Goal: Task Accomplishment & Management: Use online tool/utility

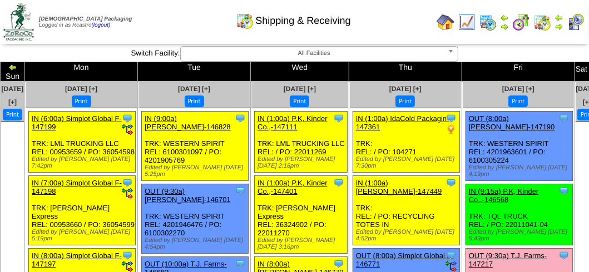
click at [581, 22] on img at bounding box center [575, 22] width 18 height 18
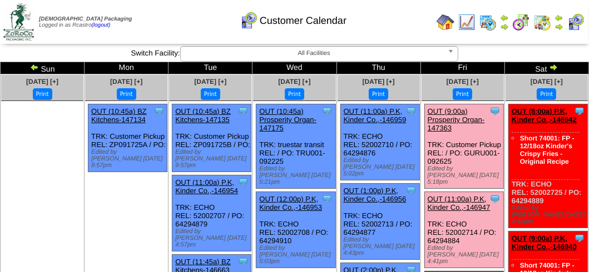
click at [459, 104] on div "Clone Item OUT (9:00a) Prosperity Organ-147363 Prosperity Organic Foods Inc Sch…" at bounding box center [463, 146] width 79 height 84
click at [459, 108] on link "OUT (9:00a) Prosperity Organ-147363" at bounding box center [455, 119] width 57 height 25
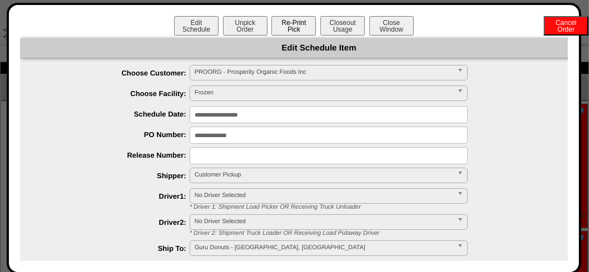
click at [296, 26] on button "Re-Print Pick" at bounding box center [293, 25] width 44 height 19
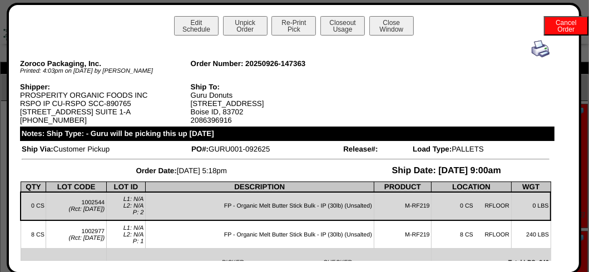
click at [531, 47] on img at bounding box center [540, 49] width 18 height 18
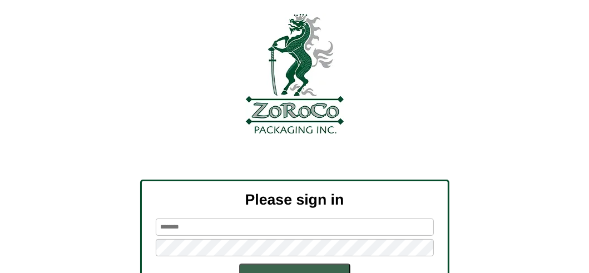
scroll to position [129, 0]
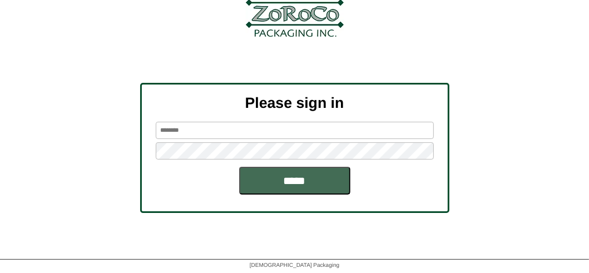
type input "*******"
click at [283, 175] on input "*****" at bounding box center [294, 181] width 111 height 28
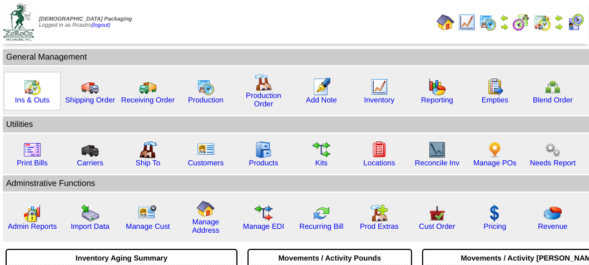
click at [29, 91] on img at bounding box center [32, 87] width 18 height 18
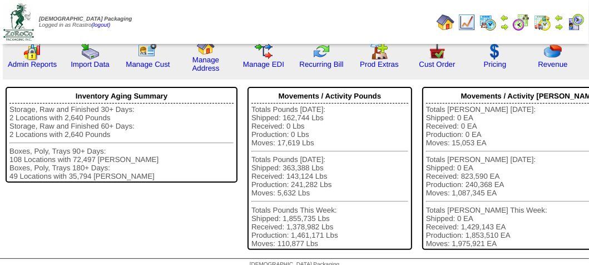
scroll to position [167, 0]
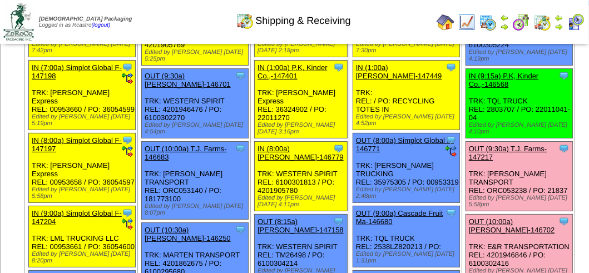
scroll to position [111, 0]
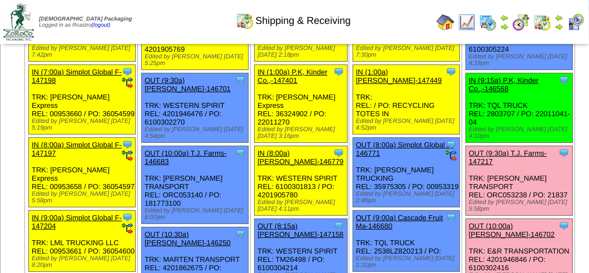
click at [469, 157] on link "OUT (9:30a) T.J. Farms-147217" at bounding box center [508, 157] width 78 height 17
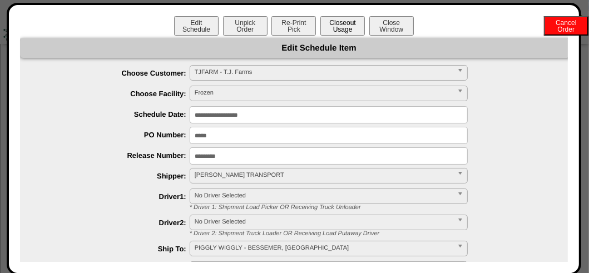
click at [343, 26] on button "Closeout Usage" at bounding box center [342, 25] width 44 height 19
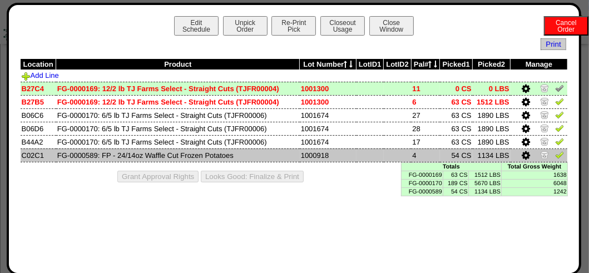
click at [526, 156] on icon at bounding box center [525, 156] width 8 height 10
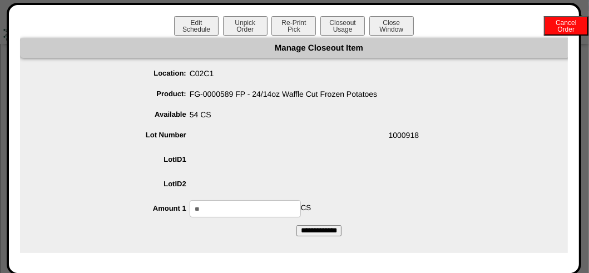
click at [212, 207] on input "**" at bounding box center [245, 208] width 111 height 17
type input "*"
type input "**"
click at [324, 231] on input "**********" at bounding box center [318, 230] width 45 height 11
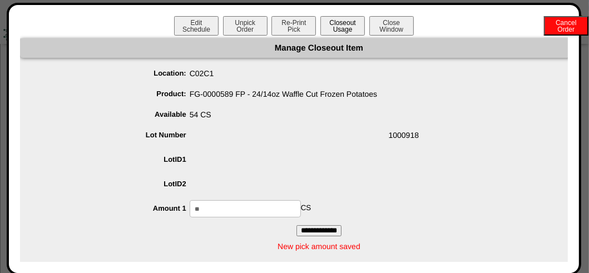
click at [346, 28] on button "Closeout Usage" at bounding box center [342, 25] width 44 height 19
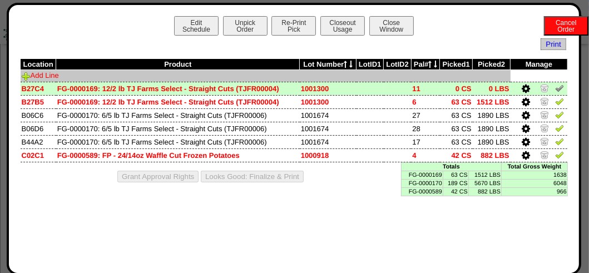
click at [41, 77] on link "Add Line" at bounding box center [40, 75] width 37 height 8
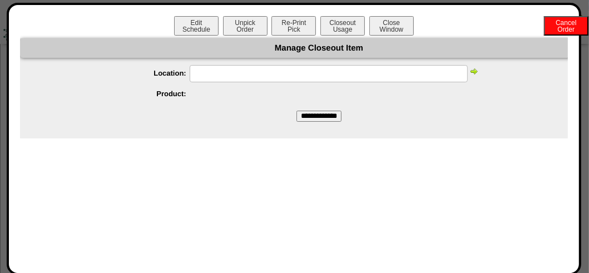
click at [226, 72] on input "text" at bounding box center [329, 73] width 278 height 17
type input "*****"
click at [475, 72] on img at bounding box center [473, 71] width 9 height 9
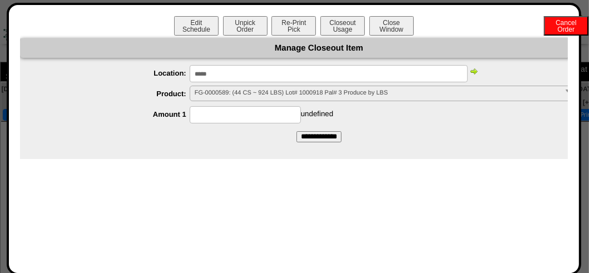
click at [209, 114] on input at bounding box center [245, 114] width 111 height 17
type input "**"
click at [412, 119] on div "** undefined" at bounding box center [329, 114] width 575 height 17
click at [328, 136] on input "**********" at bounding box center [318, 136] width 45 height 11
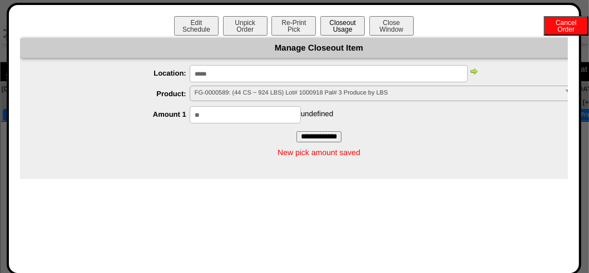
click at [350, 25] on button "Closeout Usage" at bounding box center [342, 25] width 44 height 19
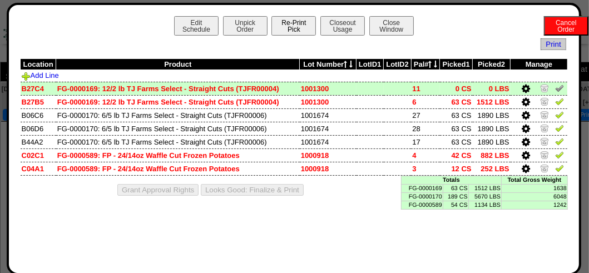
click at [292, 29] on button "Re-Print Pick" at bounding box center [293, 25] width 44 height 19
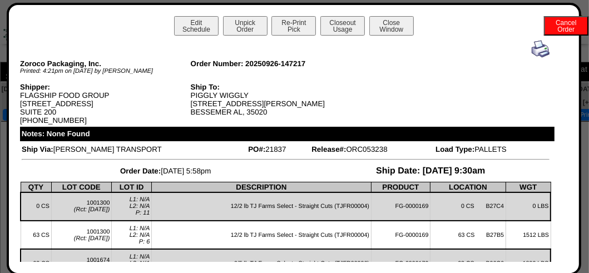
click at [531, 51] on img at bounding box center [540, 49] width 18 height 18
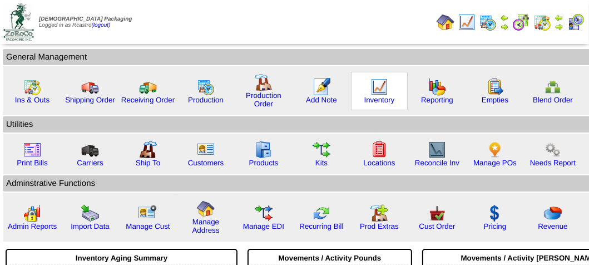
click at [375, 91] on img at bounding box center [379, 87] width 18 height 18
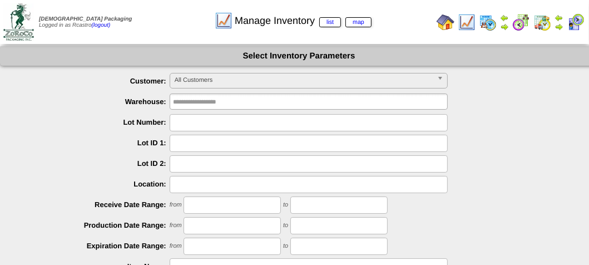
click at [247, 82] on span "All Customers" at bounding box center [304, 79] width 258 height 13
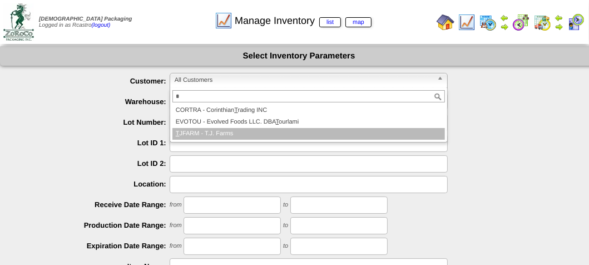
type input "*"
click at [219, 131] on li "T JFARM - T.J. Farms" at bounding box center [308, 134] width 272 height 12
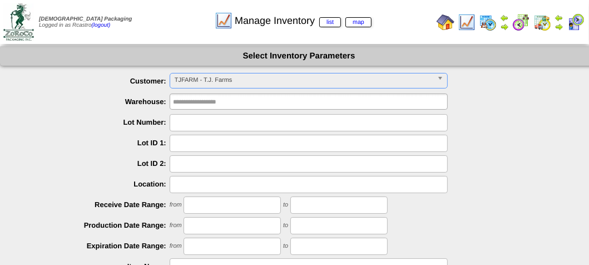
scroll to position [198, 0]
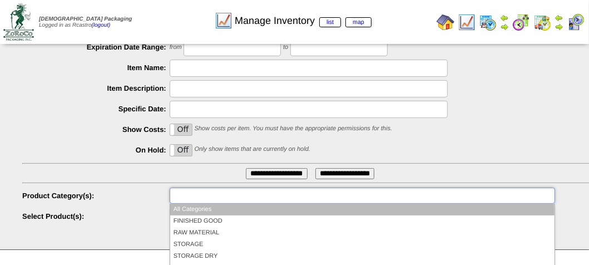
click at [216, 195] on input "text" at bounding box center [208, 195] width 71 height 14
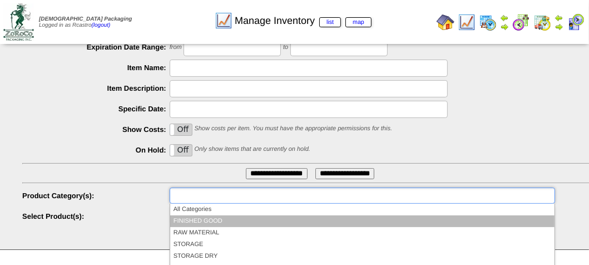
click at [214, 217] on li "FINISHED GOOD" at bounding box center [362, 221] width 384 height 12
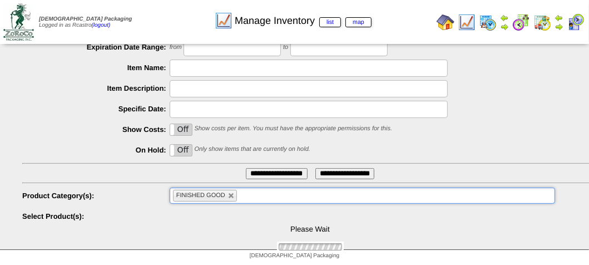
scroll to position [271, 0]
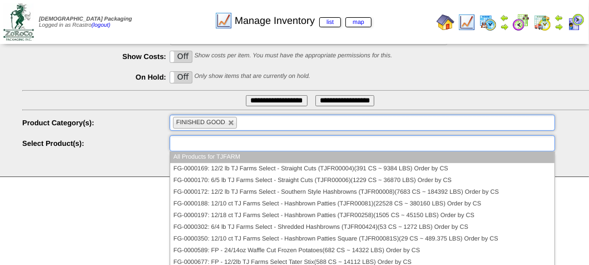
click at [220, 138] on input "text" at bounding box center [208, 143] width 71 height 14
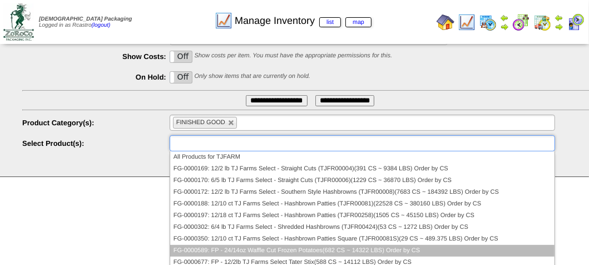
click at [211, 248] on li "FG-0000589: FP - 24/14oz Waffle Cut Frozen Potatoes(682 CS ~ 14322 LBS) Order b…" at bounding box center [362, 251] width 384 height 12
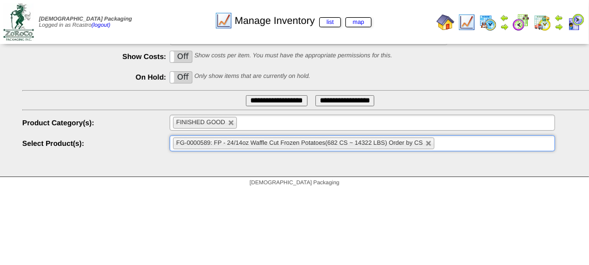
click at [273, 103] on input "**********" at bounding box center [277, 100] width 62 height 11
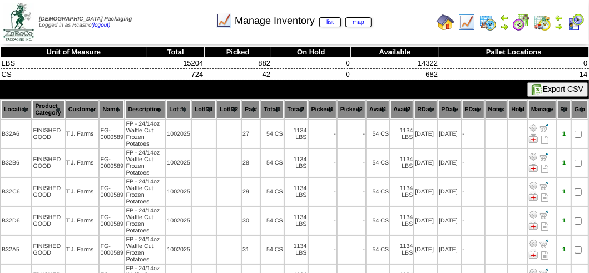
click at [12, 106] on th "Location" at bounding box center [16, 109] width 30 height 19
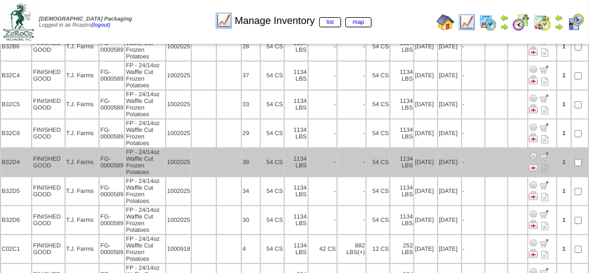
scroll to position [263, 0]
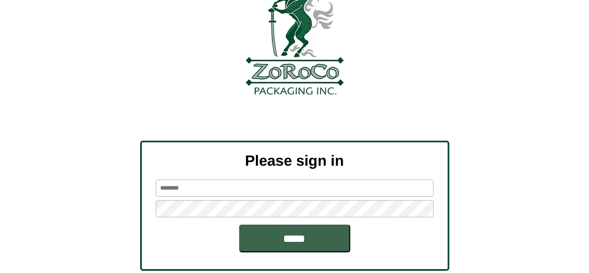
scroll to position [129, 0]
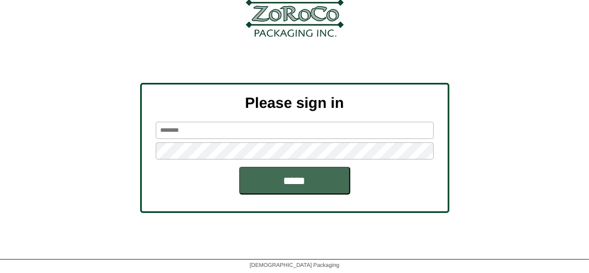
type input "*******"
click at [286, 178] on input "*****" at bounding box center [294, 181] width 111 height 28
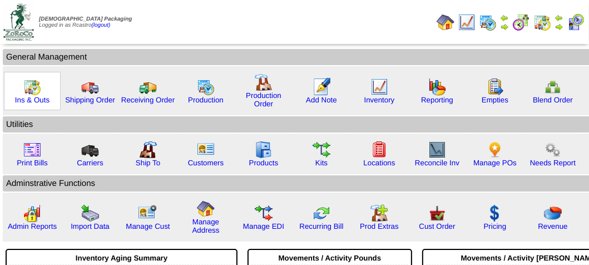
click at [32, 88] on img at bounding box center [32, 87] width 18 height 18
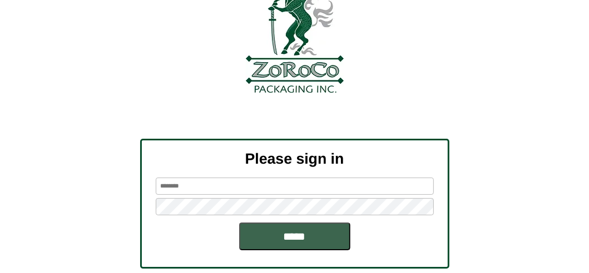
scroll to position [111, 0]
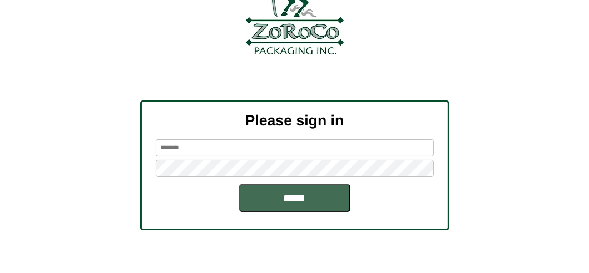
type input "*******"
click at [294, 201] on input "*****" at bounding box center [294, 199] width 111 height 28
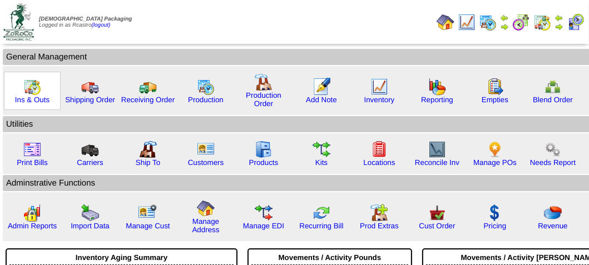
click at [29, 92] on img at bounding box center [32, 87] width 18 height 18
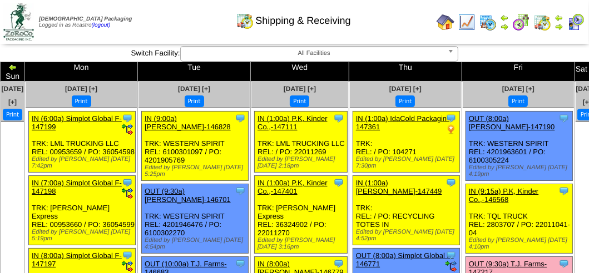
click at [158, 26] on div "Shipping & Receiving" at bounding box center [293, 17] width 336 height 31
click at [160, 32] on td "Print All" at bounding box center [295, 22] width 274 height 42
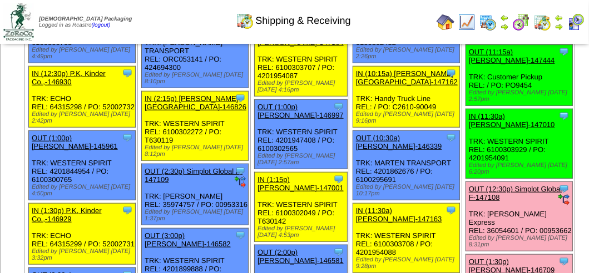
scroll to position [723, 0]
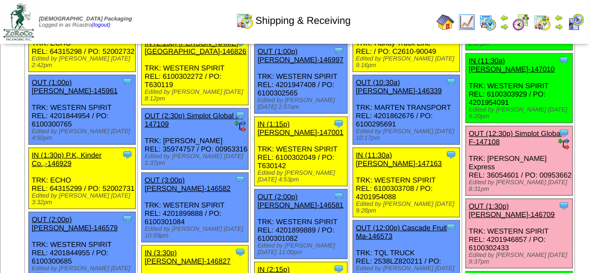
click at [575, 24] on img at bounding box center [575, 22] width 18 height 18
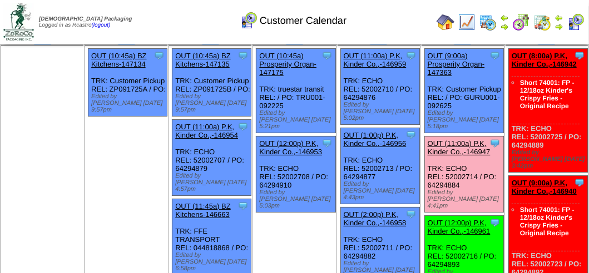
scroll to position [56, 0]
click at [459, 140] on link "OUT (11:00a) P.K, Kinder Co.,-146947" at bounding box center [458, 148] width 63 height 17
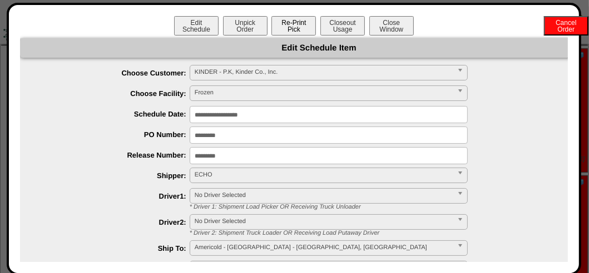
click at [289, 27] on button "Re-Print Pick" at bounding box center [293, 25] width 44 height 19
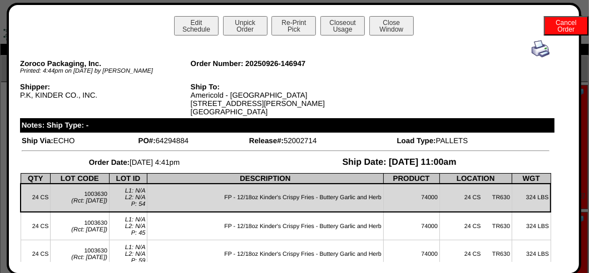
scroll to position [0, 0]
click at [406, 31] on button "Close Window" at bounding box center [391, 25] width 44 height 19
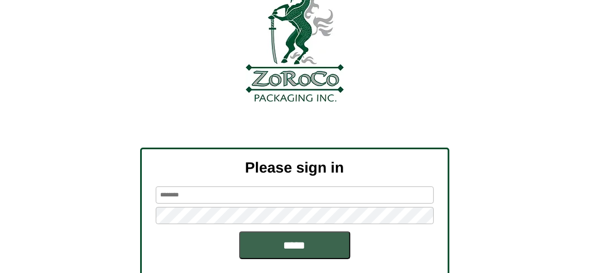
scroll to position [129, 0]
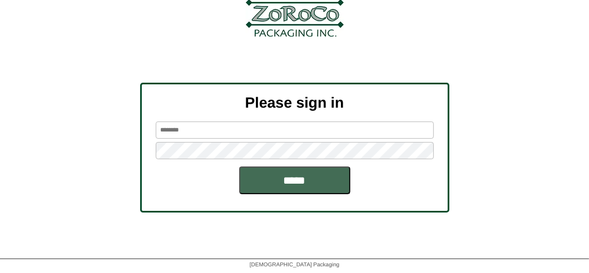
type input "*******"
click at [281, 178] on input "*****" at bounding box center [294, 181] width 111 height 28
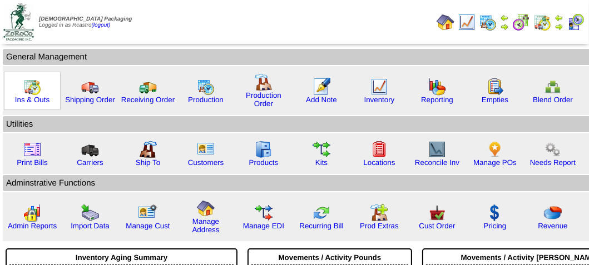
click at [30, 89] on img at bounding box center [32, 87] width 18 height 18
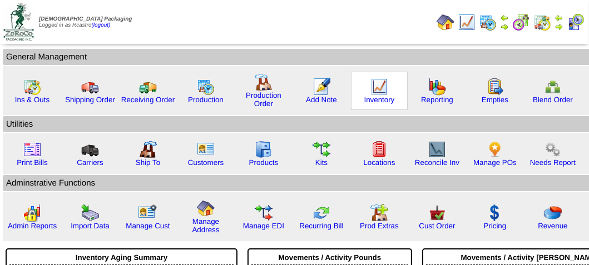
click at [370, 88] on img at bounding box center [379, 87] width 18 height 18
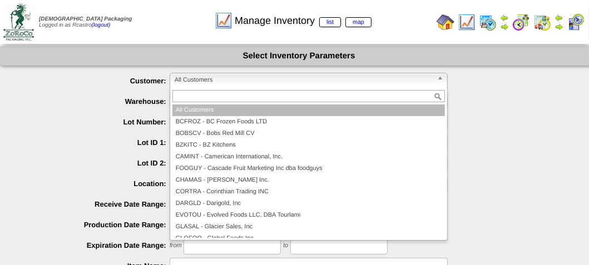
click at [233, 76] on span "All Customers" at bounding box center [304, 79] width 258 height 13
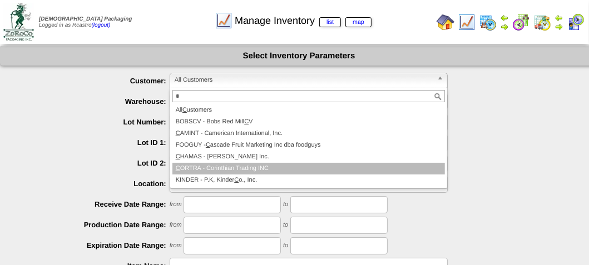
type input "*"
click at [235, 168] on li "C ORTRA - Corinthian Trading INC" at bounding box center [308, 169] width 272 height 12
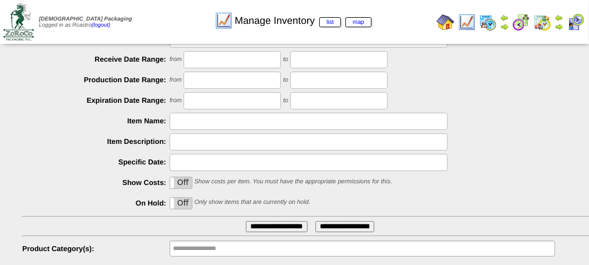
scroll to position [198, 0]
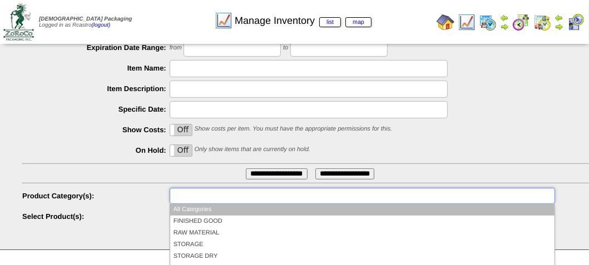
click at [225, 193] on input "text" at bounding box center [208, 196] width 71 height 14
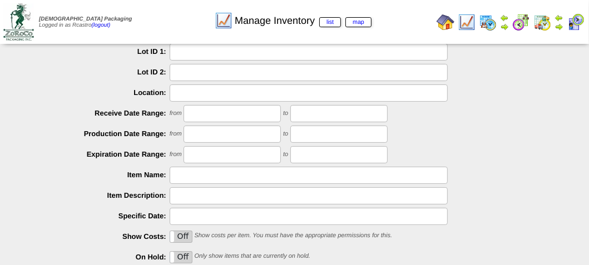
scroll to position [0, 0]
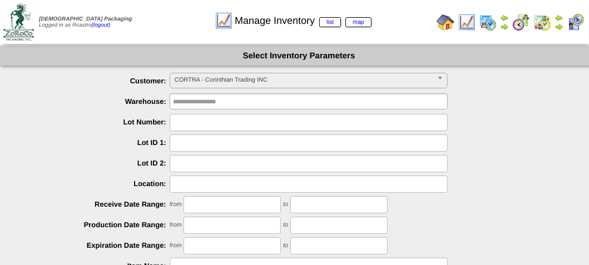
drag, startPoint x: 193, startPoint y: 180, endPoint x: 202, endPoint y: 180, distance: 9.4
click at [195, 180] on input "text" at bounding box center [309, 184] width 278 height 17
type input "**********"
type input "****"
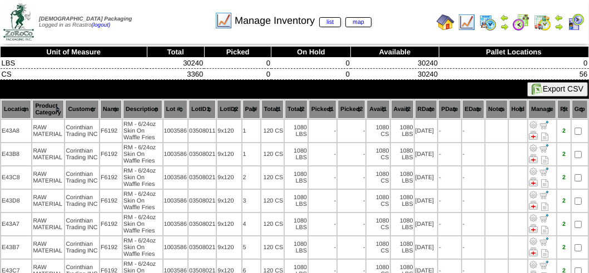
click at [13, 107] on th "Location" at bounding box center [16, 109] width 30 height 19
click at [253, 106] on th "Pal#" at bounding box center [251, 109] width 18 height 19
click at [19, 113] on th "Location" at bounding box center [16, 109] width 30 height 19
click at [162, 26] on div "Manage Inventory list map" at bounding box center [293, 17] width 336 height 31
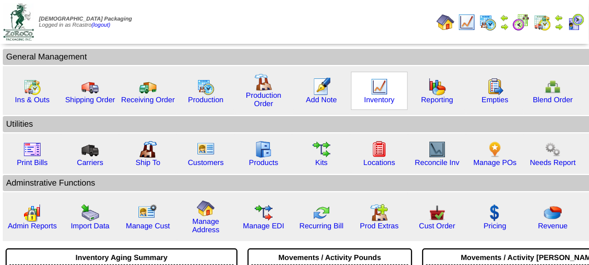
click at [381, 86] on img at bounding box center [379, 87] width 18 height 18
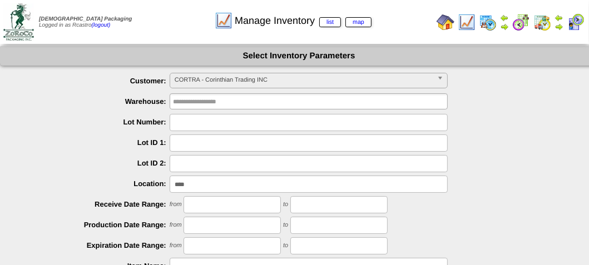
click at [228, 190] on input "****" at bounding box center [309, 184] width 278 height 17
type input "*"
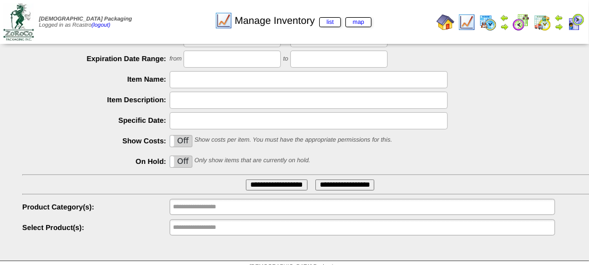
scroll to position [198, 0]
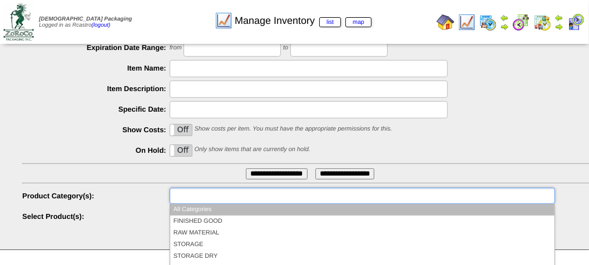
click at [226, 191] on input "text" at bounding box center [208, 196] width 71 height 14
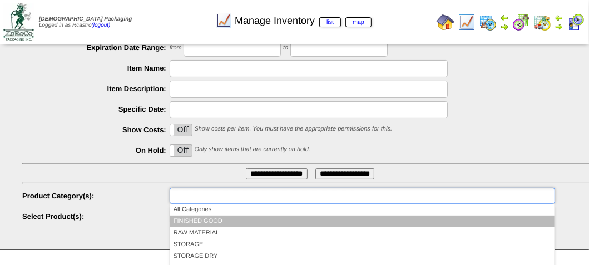
click at [219, 218] on li "FINISHED GOOD" at bounding box center [362, 222] width 384 height 12
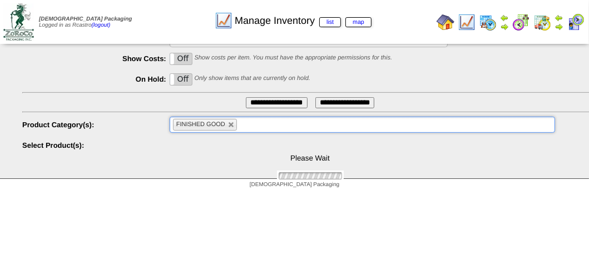
scroll to position [271, 0]
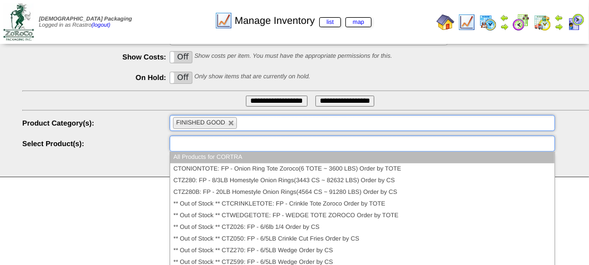
click at [205, 139] on input "text" at bounding box center [208, 144] width 71 height 14
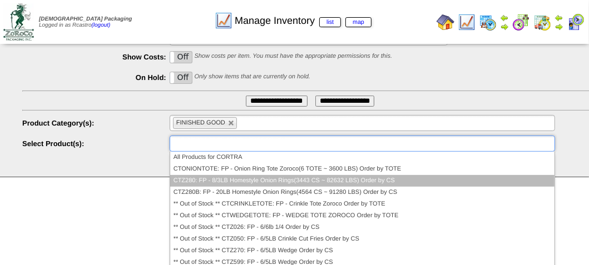
click at [210, 177] on li "CTZ280: FP - 8/3LB Homestyle Onion Rings(3443 CS ~ 82632 LBS) Order by CS" at bounding box center [362, 181] width 384 height 12
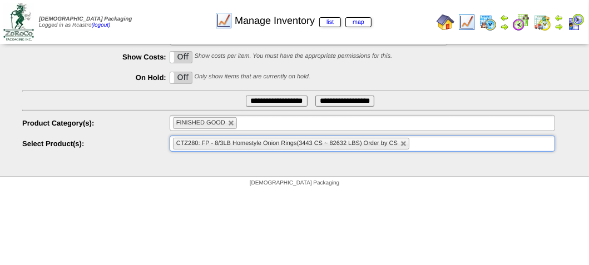
click at [247, 100] on input "**********" at bounding box center [277, 101] width 62 height 11
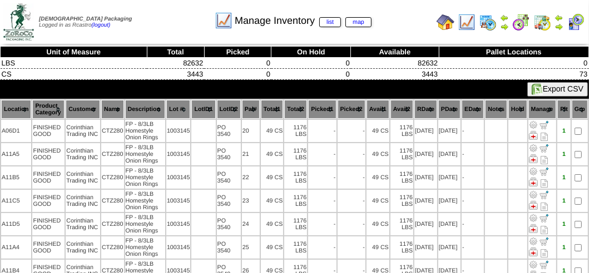
click at [16, 110] on th "Location" at bounding box center [16, 109] width 30 height 19
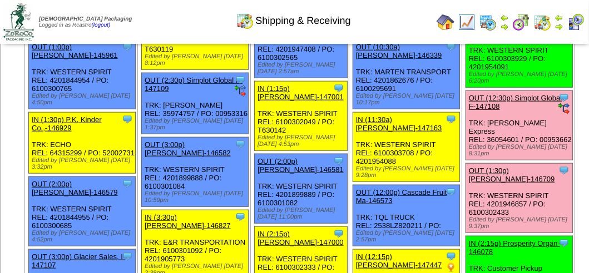
scroll to position [778, 0]
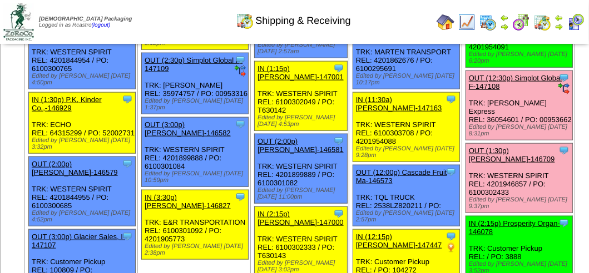
click at [581, 19] on img at bounding box center [575, 22] width 18 height 18
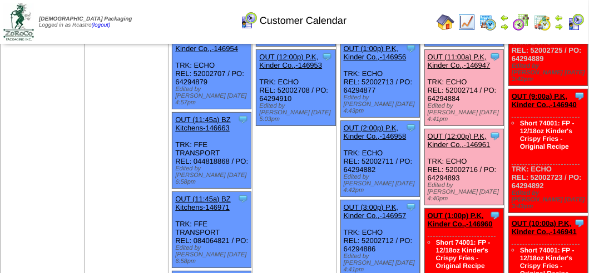
scroll to position [167, 0]
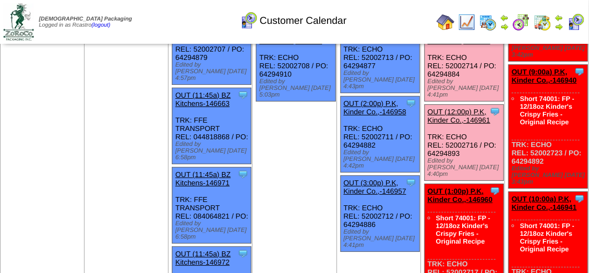
click at [456, 108] on link "OUT (12:00p) P.K, Kinder Co.,-146961" at bounding box center [458, 116] width 63 height 17
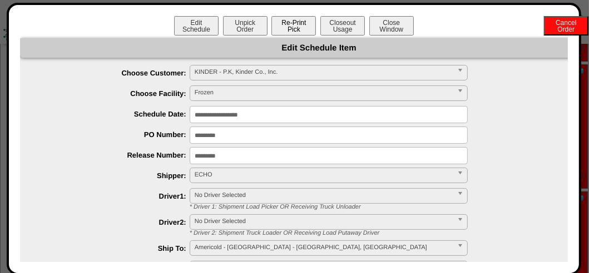
click at [293, 24] on button "Re-Print Pick" at bounding box center [293, 25] width 44 height 19
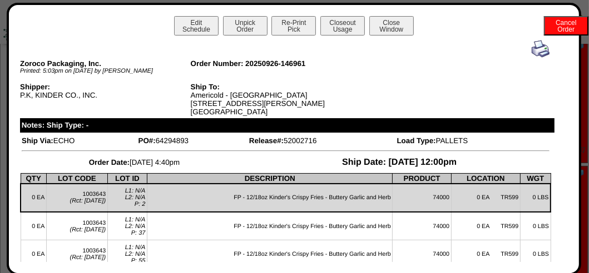
scroll to position [0, 0]
click at [396, 28] on button "Close Window" at bounding box center [391, 25] width 44 height 19
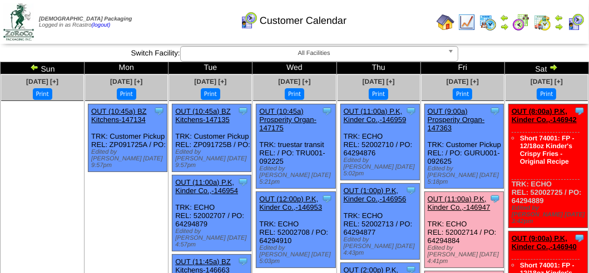
click at [184, 32] on div "Customer Calendar" at bounding box center [293, 17] width 336 height 31
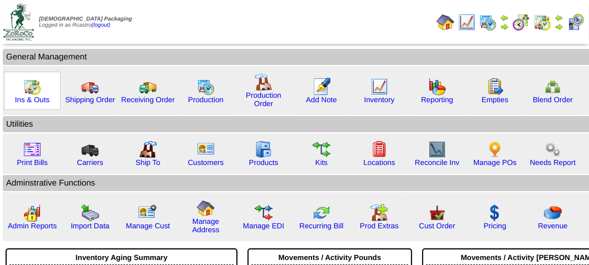
click at [27, 89] on img at bounding box center [32, 87] width 18 height 18
click at [27, 88] on img at bounding box center [32, 87] width 18 height 18
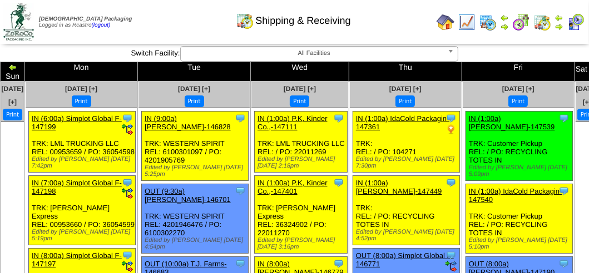
click at [410, 33] on td "Print All" at bounding box center [295, 22] width 274 height 42
click at [578, 18] on img at bounding box center [575, 22] width 18 height 18
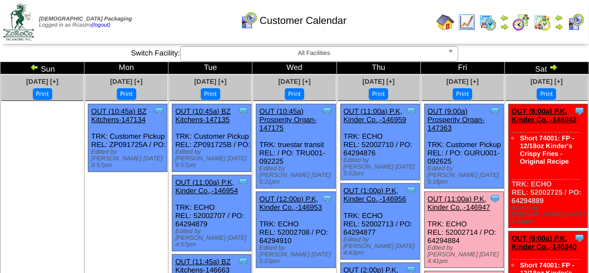
click at [167, 21] on div "Customer Calendar" at bounding box center [293, 17] width 336 height 31
click at [158, 18] on div "Customer Calendar" at bounding box center [293, 17] width 336 height 31
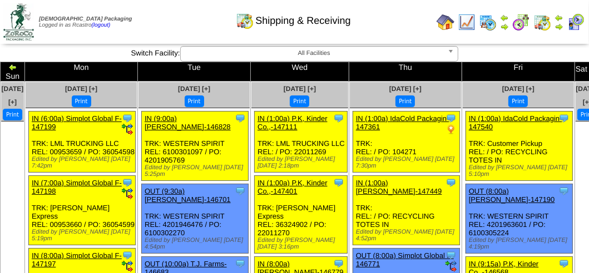
click at [404, 31] on div "Shipping & Receiving" at bounding box center [293, 17] width 336 height 31
click at [158, 23] on div "Shipping & Receiving" at bounding box center [293, 17] width 336 height 31
click at [579, 22] on img at bounding box center [575, 22] width 18 height 18
click at [398, 33] on td "Print All" at bounding box center [295, 22] width 274 height 42
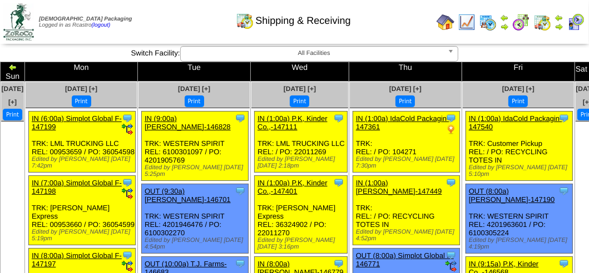
click at [388, 17] on div "Shipping & Receiving" at bounding box center [293, 17] width 336 height 31
click at [402, 18] on div "Shipping & Receiving" at bounding box center [293, 17] width 336 height 31
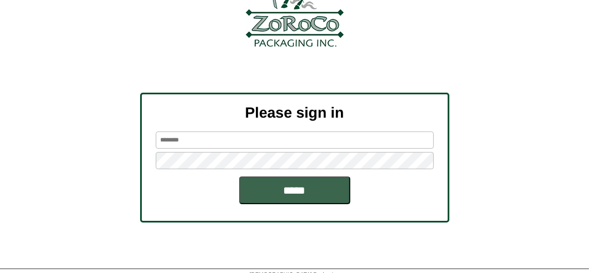
scroll to position [129, 0]
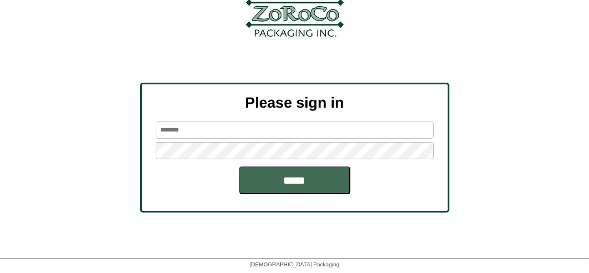
type input "*******"
click at [325, 178] on input "*****" at bounding box center [294, 181] width 111 height 28
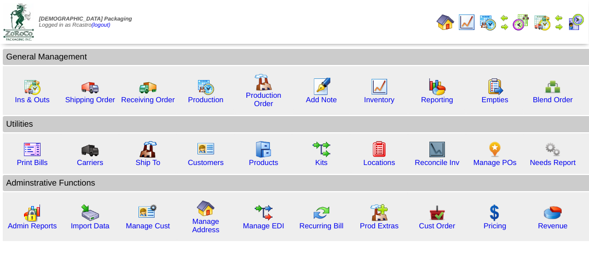
click at [345, 27] on td "Print All" at bounding box center [295, 22] width 274 height 42
click at [226, 29] on td "Print All" at bounding box center [295, 22] width 274 height 42
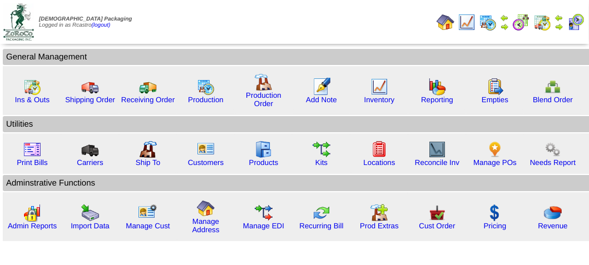
click at [226, 29] on td "Print All" at bounding box center [295, 22] width 274 height 42
click at [206, 26] on td "Print All" at bounding box center [295, 22] width 274 height 42
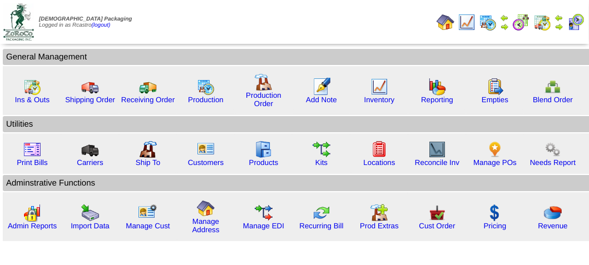
click at [206, 26] on td "Print All" at bounding box center [295, 22] width 274 height 42
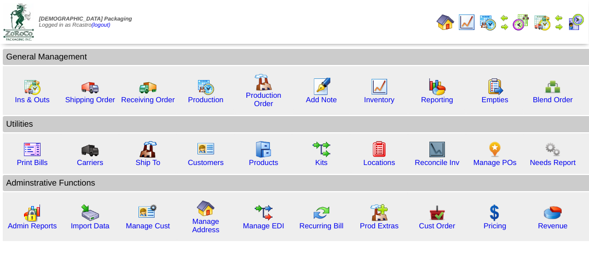
click at [206, 26] on td "Print All" at bounding box center [295, 22] width 274 height 42
click at [198, 17] on td "Print All" at bounding box center [295, 22] width 274 height 42
